Goal: Task Accomplishment & Management: Manage account settings

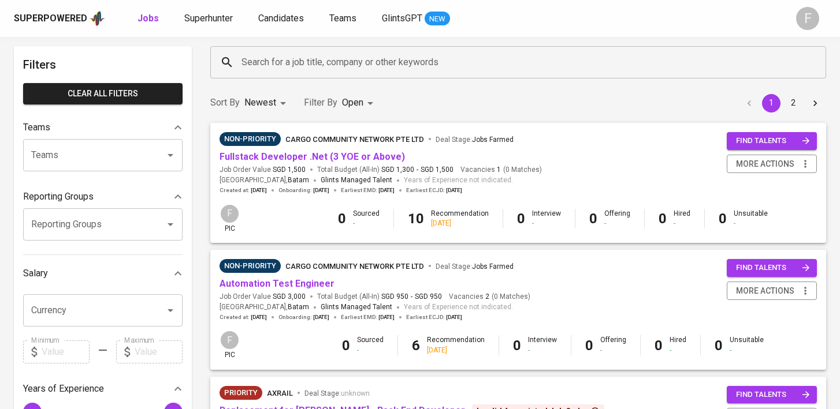
scroll to position [53, 0]
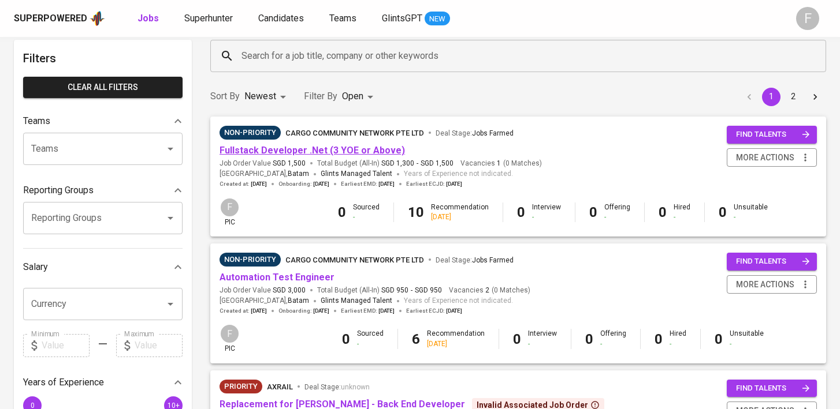
click at [342, 152] on link "Fullstack Developer .Net (3 YOE or Above)" at bounding box center [311, 150] width 185 height 11
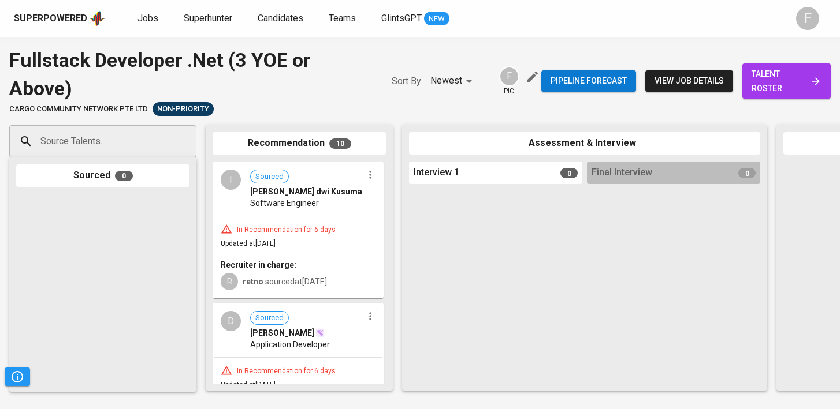
click at [773, 94] on span "talent roster" at bounding box center [786, 81] width 70 height 28
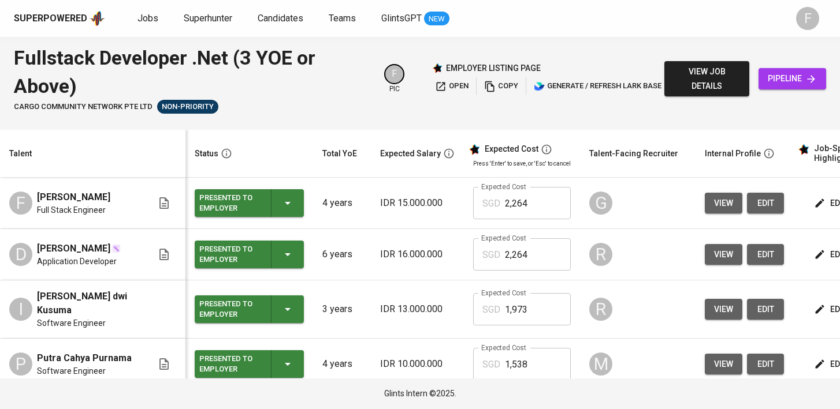
scroll to position [0, 149]
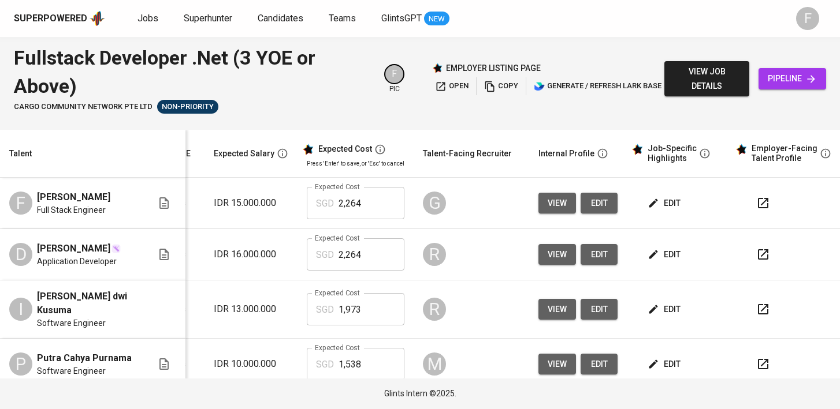
click at [758, 201] on icon "button" at bounding box center [763, 203] width 10 height 10
click at [756, 256] on icon "button" at bounding box center [763, 255] width 14 height 14
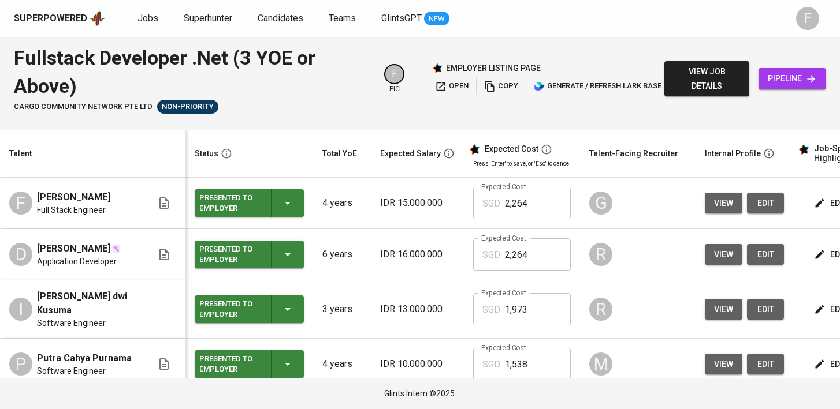
scroll to position [0, 149]
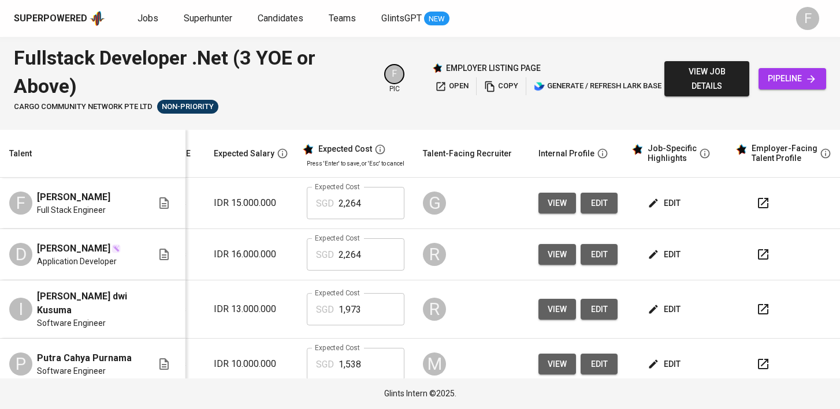
click at [756, 255] on icon "button" at bounding box center [763, 255] width 14 height 14
click at [756, 310] on icon "button" at bounding box center [763, 310] width 14 height 14
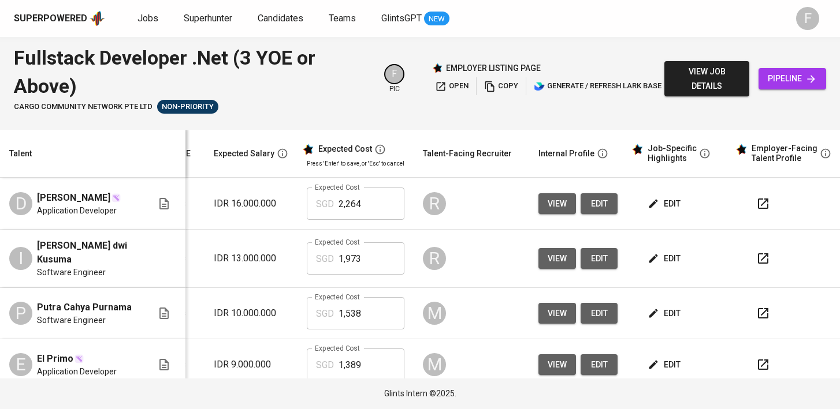
scroll to position [51, 166]
click at [756, 310] on icon "button" at bounding box center [763, 313] width 14 height 14
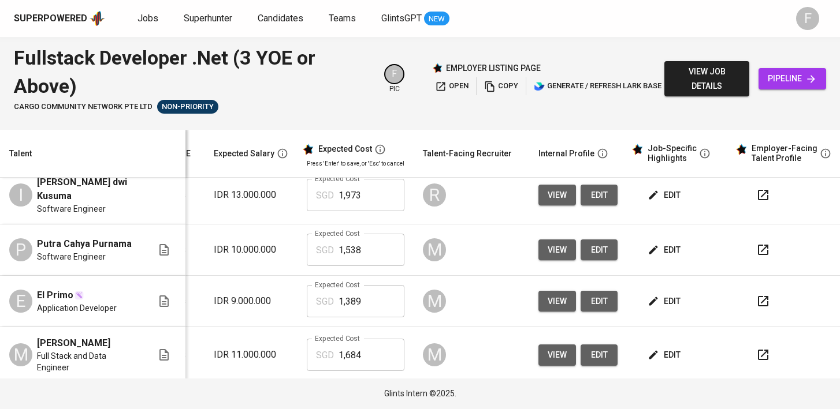
scroll to position [118, 166]
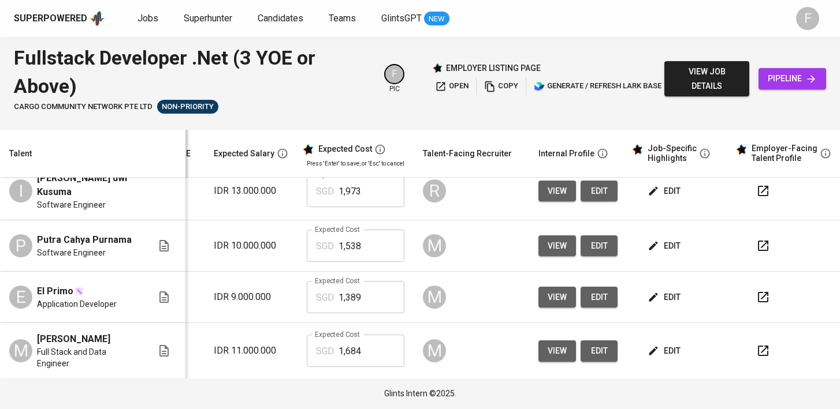
click at [756, 297] on icon "button" at bounding box center [763, 297] width 14 height 14
click at [758, 356] on icon "button" at bounding box center [763, 351] width 10 height 10
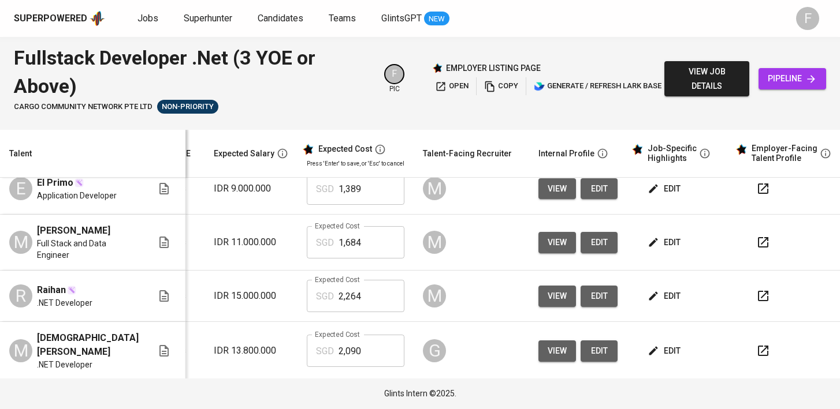
scroll to position [252, 166]
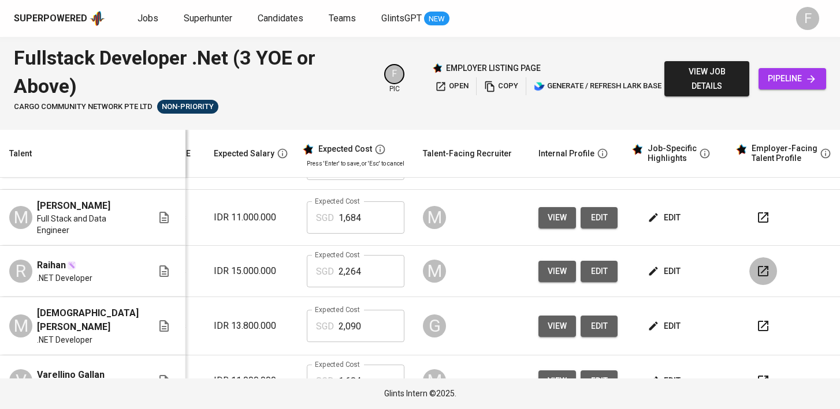
click at [756, 278] on icon "button" at bounding box center [763, 272] width 14 height 14
click at [758, 331] on icon "button" at bounding box center [763, 326] width 10 height 10
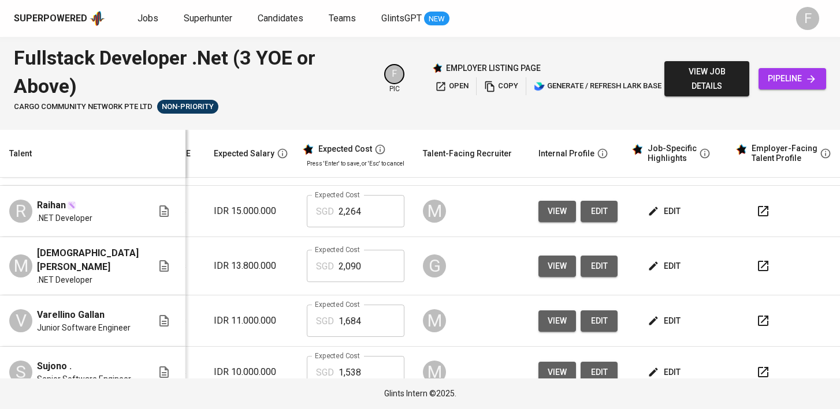
scroll to position [315, 166]
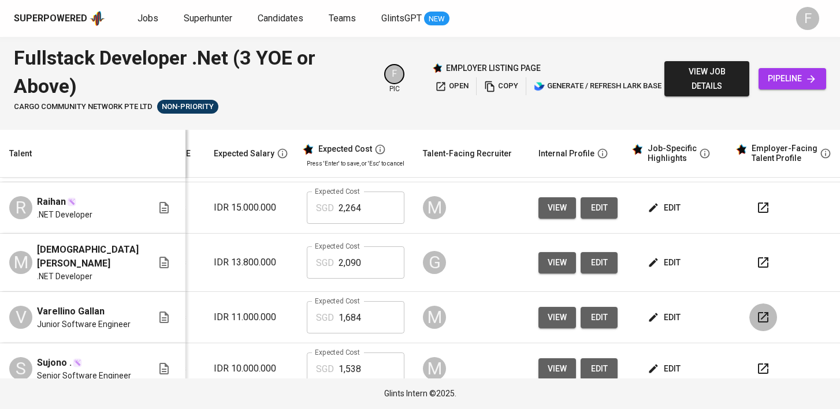
click at [756, 325] on icon "button" at bounding box center [763, 318] width 14 height 14
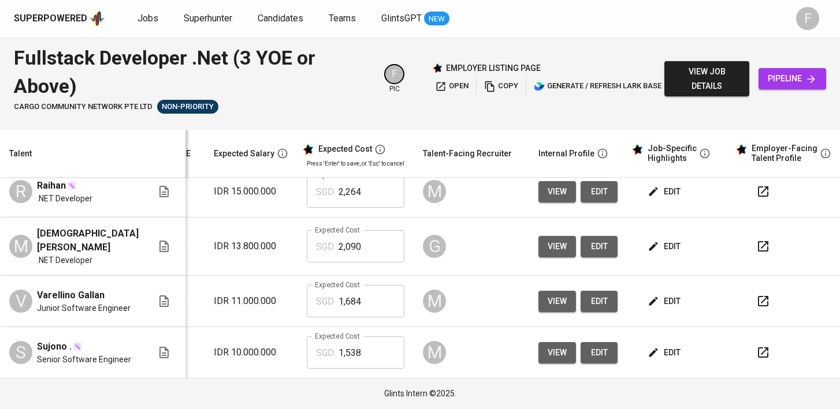
scroll to position [355, 166]
click at [756, 348] on icon "button" at bounding box center [763, 353] width 14 height 14
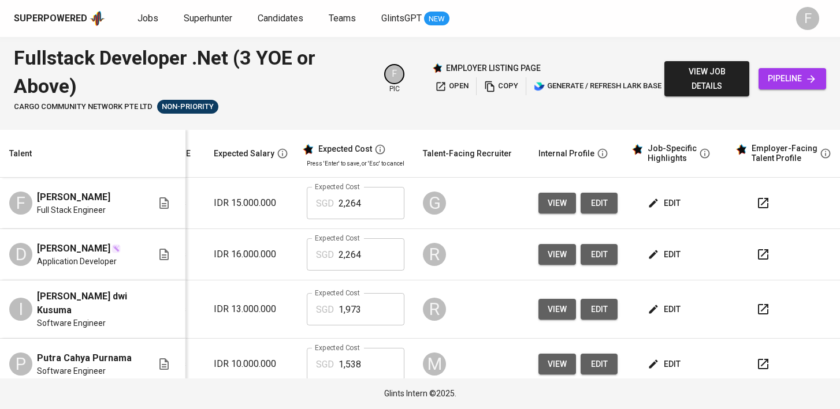
scroll to position [0, 0]
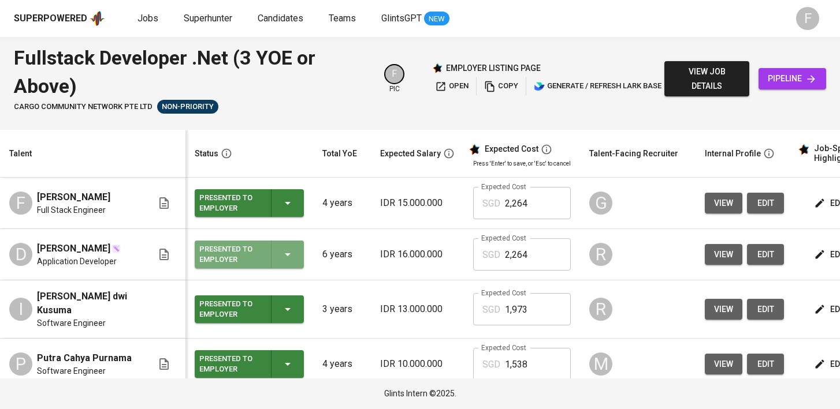
click at [281, 260] on icon "button" at bounding box center [288, 255] width 14 height 14
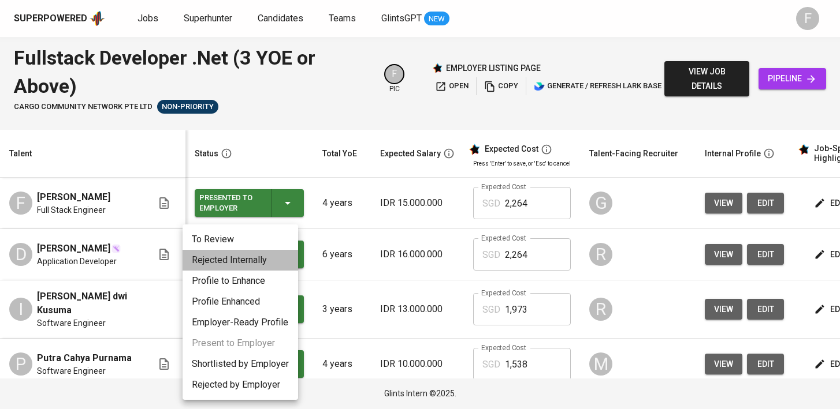
click at [244, 259] on li "Rejected Internally" at bounding box center [240, 260] width 116 height 21
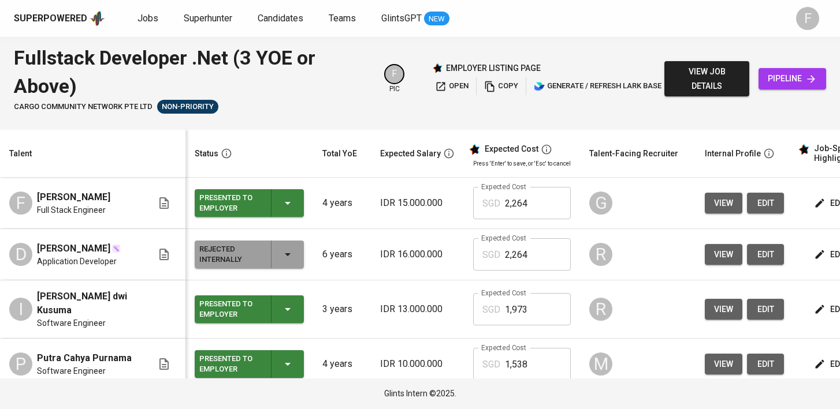
click at [495, 87] on span "copy" at bounding box center [501, 86] width 34 height 13
